Goal: Information Seeking & Learning: Compare options

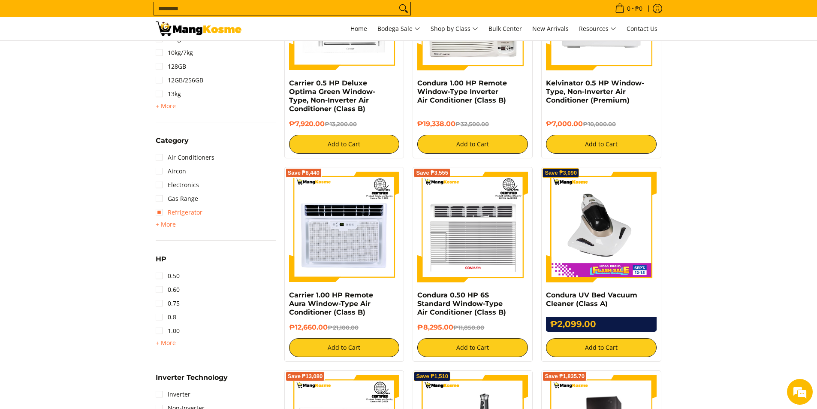
scroll to position [300, 0]
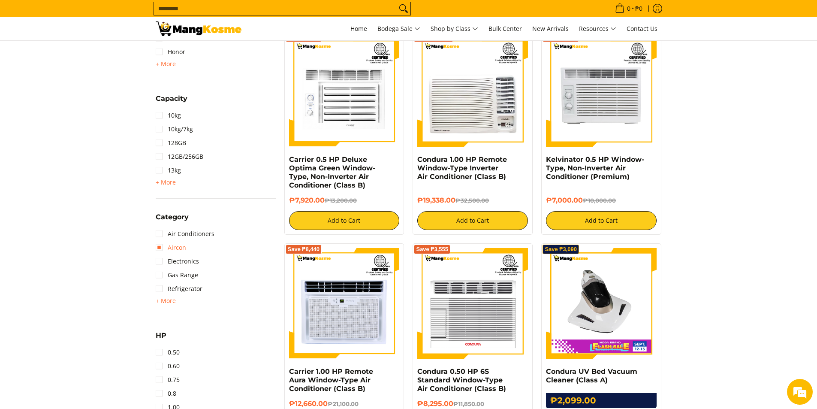
click at [164, 249] on link "Aircon" at bounding box center [171, 248] width 30 height 14
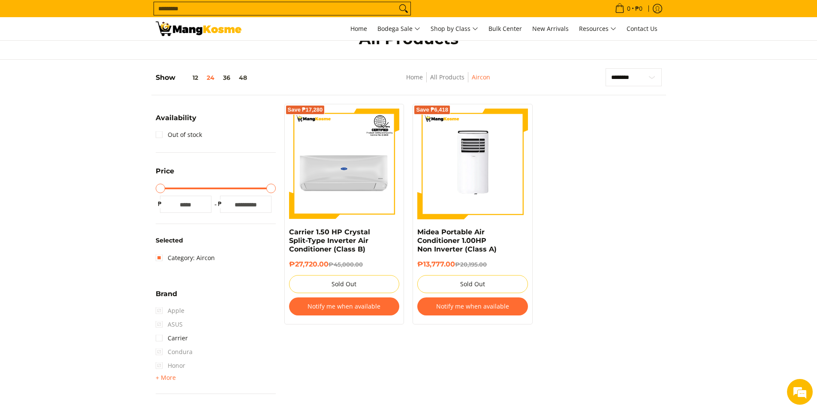
scroll to position [9, 0]
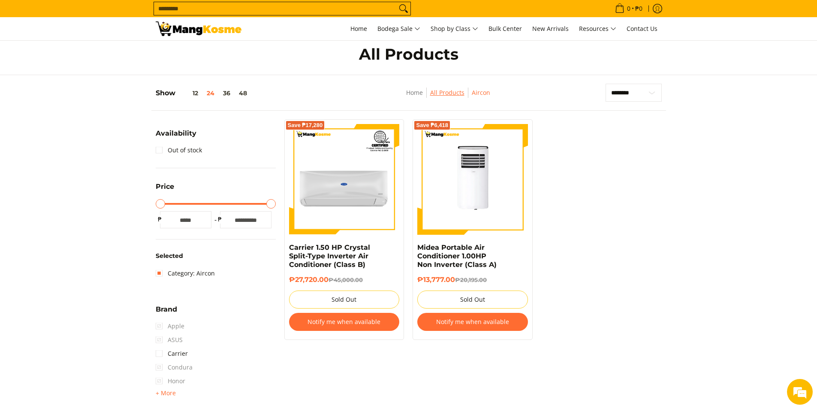
click at [448, 94] on link "All Products" at bounding box center [447, 92] width 34 height 8
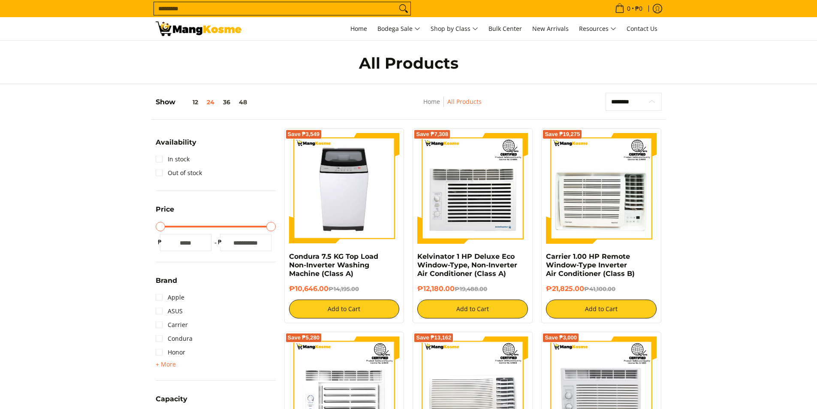
click at [622, 99] on select "**********" at bounding box center [633, 102] width 56 height 18
click at [653, 99] on select "**********" at bounding box center [633, 102] width 56 height 18
drag, startPoint x: 652, startPoint y: 99, endPoint x: 562, endPoint y: 108, distance: 90.5
click at [652, 99] on select "**********" at bounding box center [633, 102] width 56 height 18
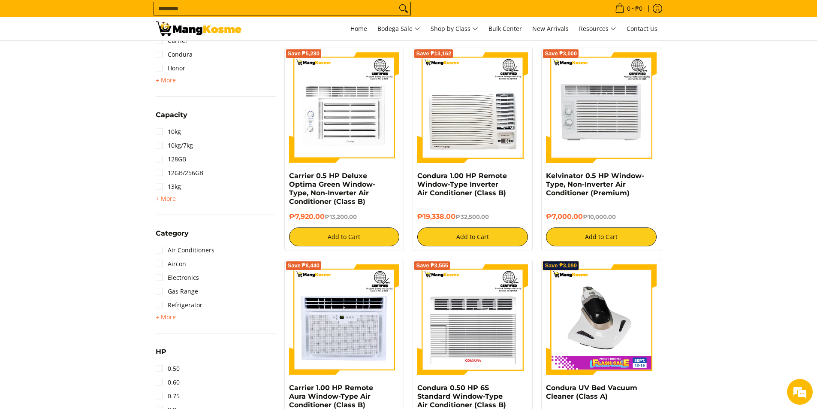
scroll to position [343, 0]
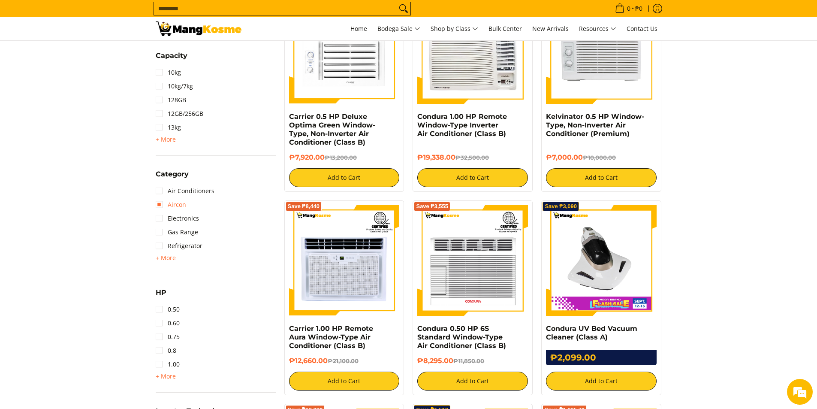
click at [171, 206] on link "Aircon" at bounding box center [171, 205] width 30 height 14
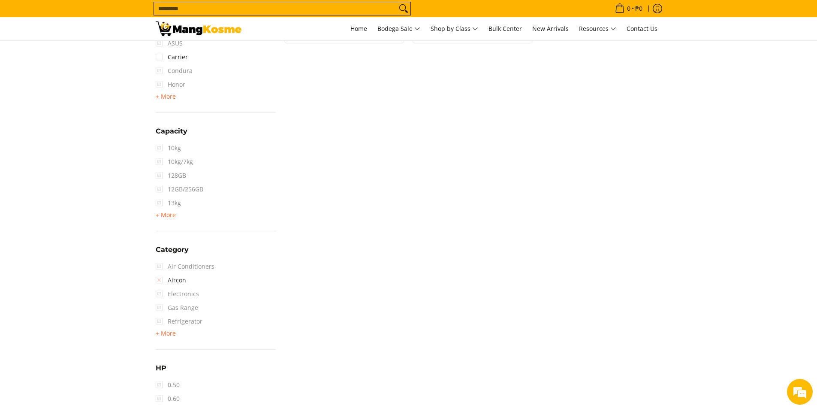
scroll to position [309, 0]
click at [174, 274] on link "Aircon" at bounding box center [171, 276] width 30 height 14
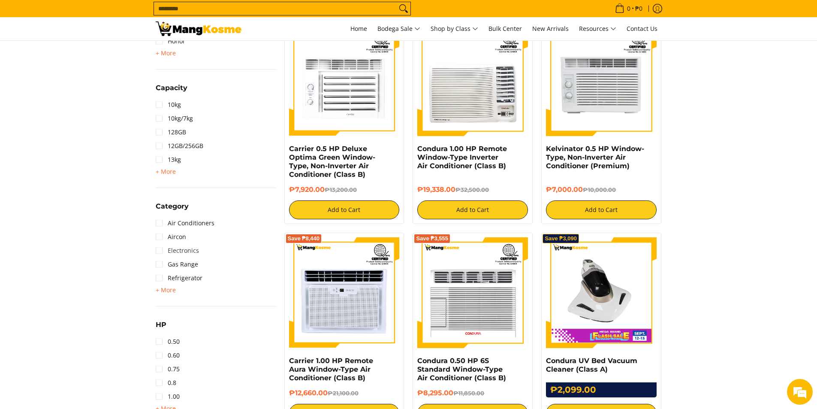
scroll to position [311, 0]
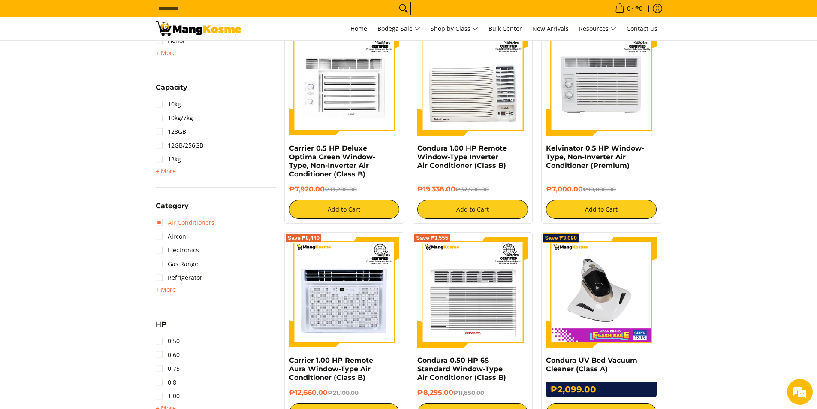
click at [168, 227] on link "Air Conditioners" at bounding box center [185, 223] width 59 height 14
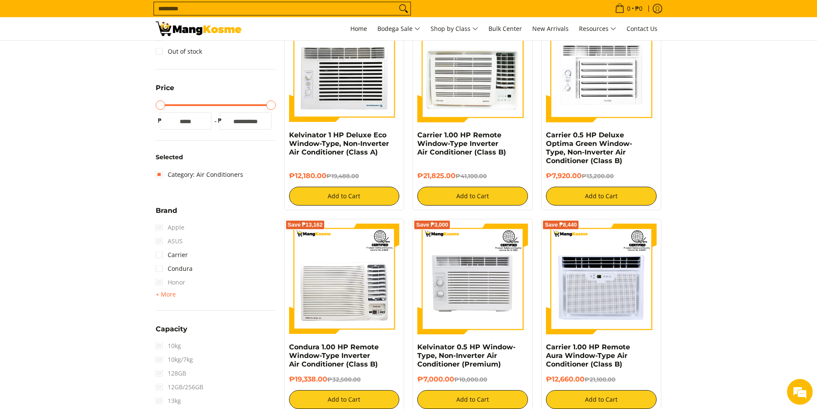
scroll to position [180, 0]
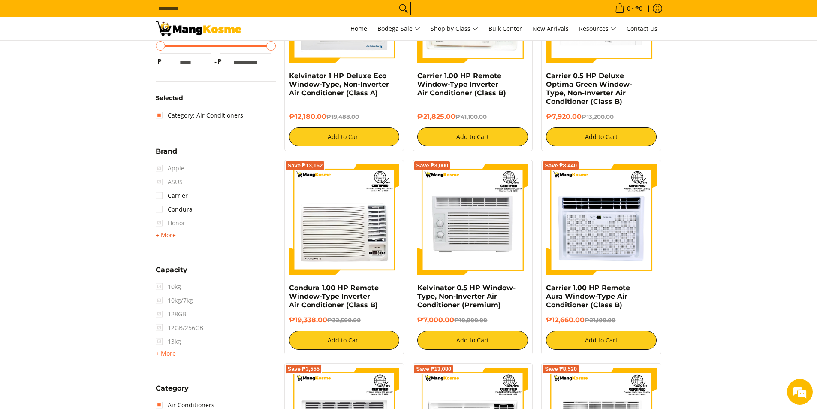
click at [172, 235] on span "+ More" at bounding box center [166, 235] width 20 height 7
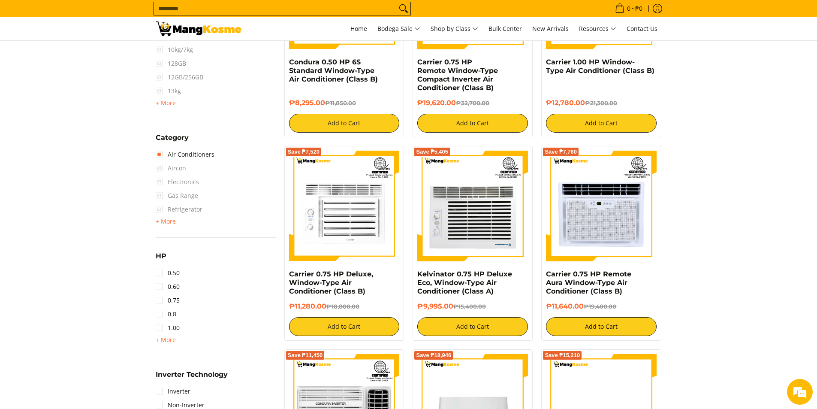
scroll to position [652, 0]
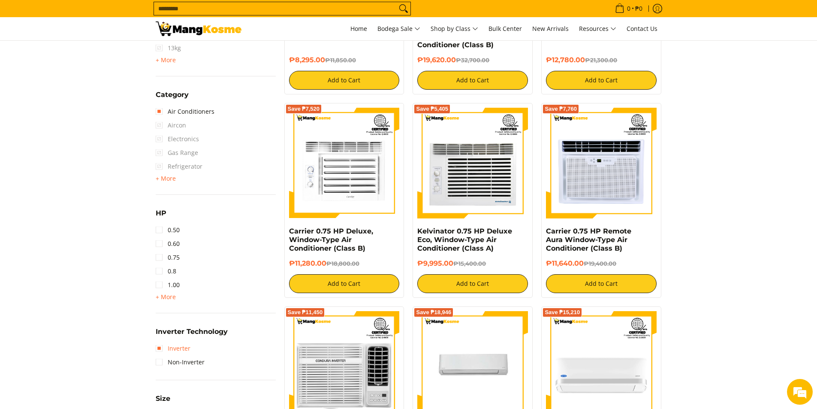
click at [173, 349] on link "Inverter" at bounding box center [173, 348] width 35 height 14
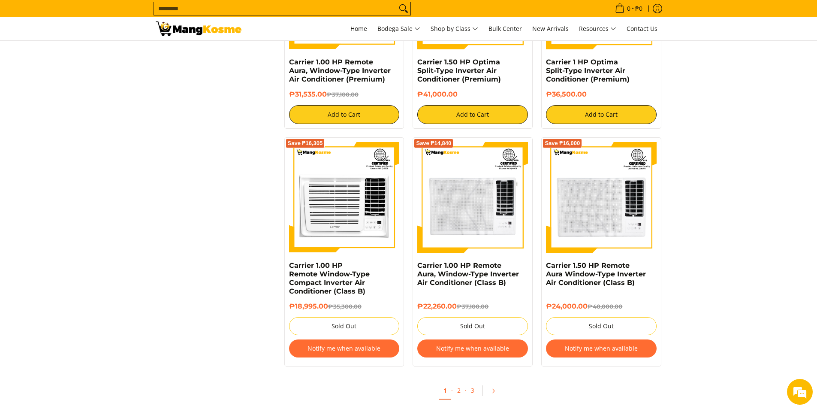
scroll to position [1509, 0]
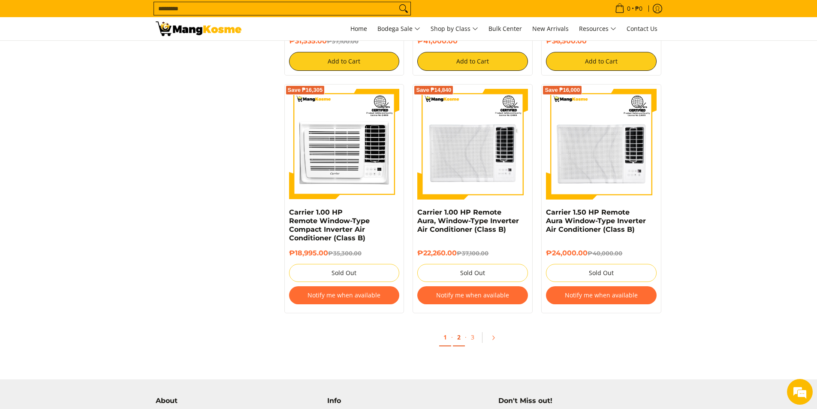
click at [462, 337] on link "2" at bounding box center [459, 337] width 12 height 18
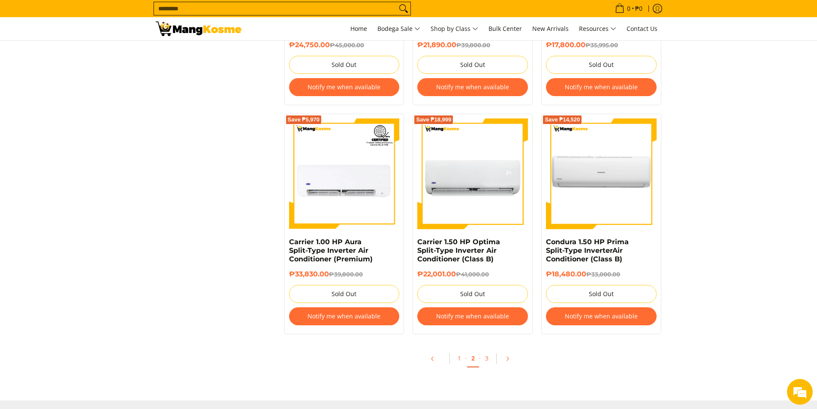
scroll to position [1629, 0]
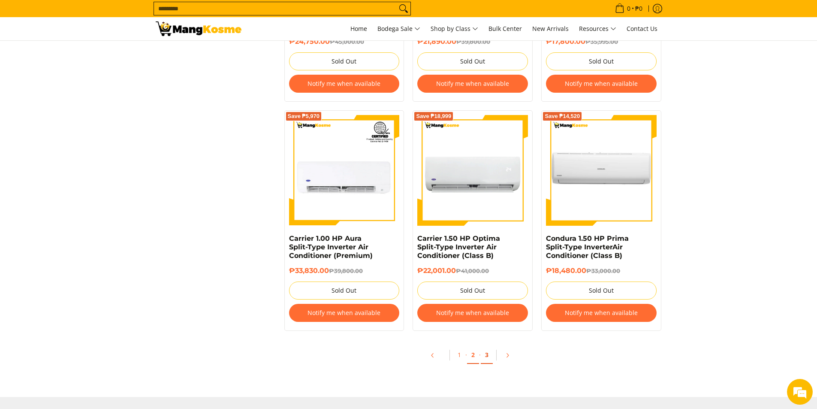
click at [486, 355] on link "3" at bounding box center [487, 355] width 12 height 18
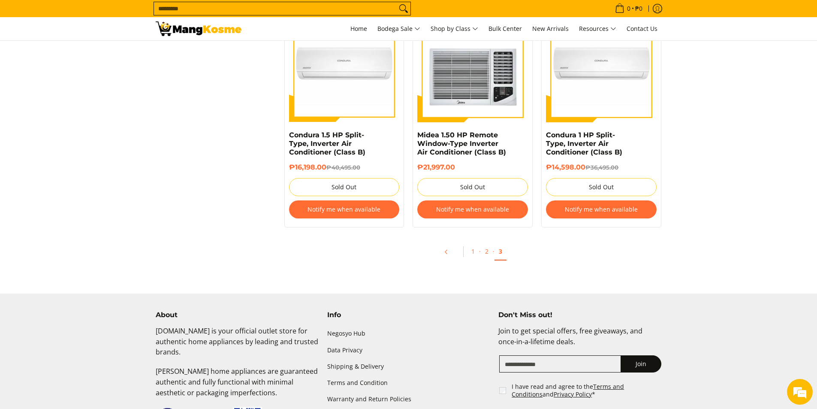
scroll to position [1286, 0]
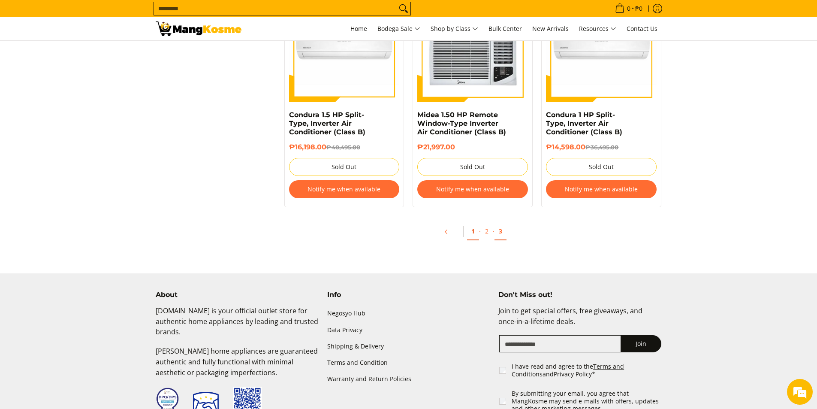
click at [475, 231] on link "1" at bounding box center [473, 232] width 12 height 18
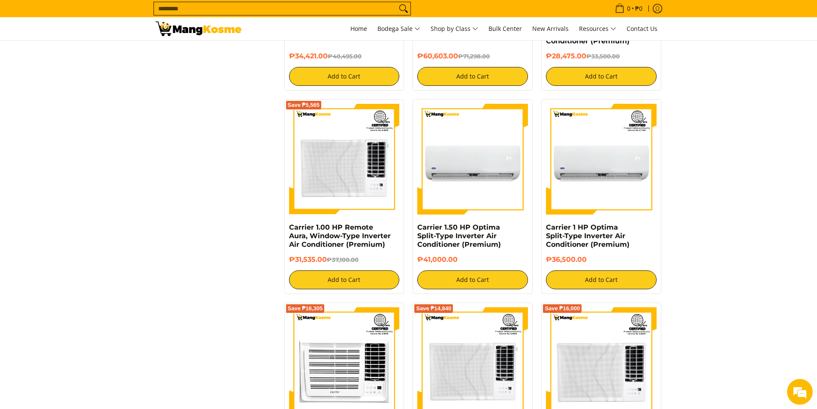
scroll to position [1286, 0]
